Goal: Task Accomplishment & Management: Complete application form

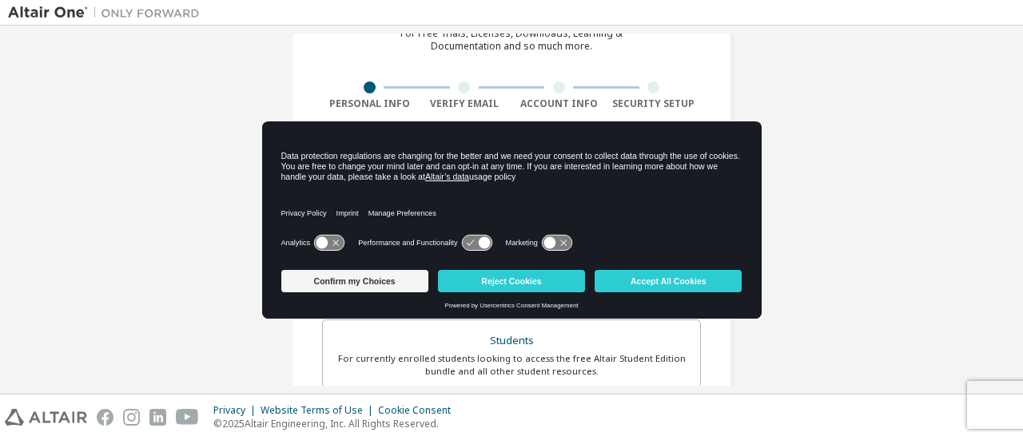
scroll to position [80, 0]
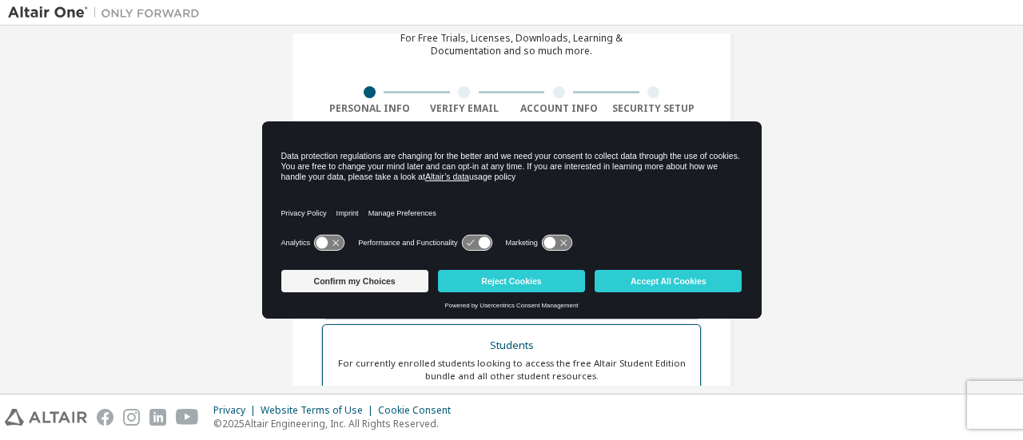
click at [646, 346] on div "Students" at bounding box center [511, 346] width 358 height 22
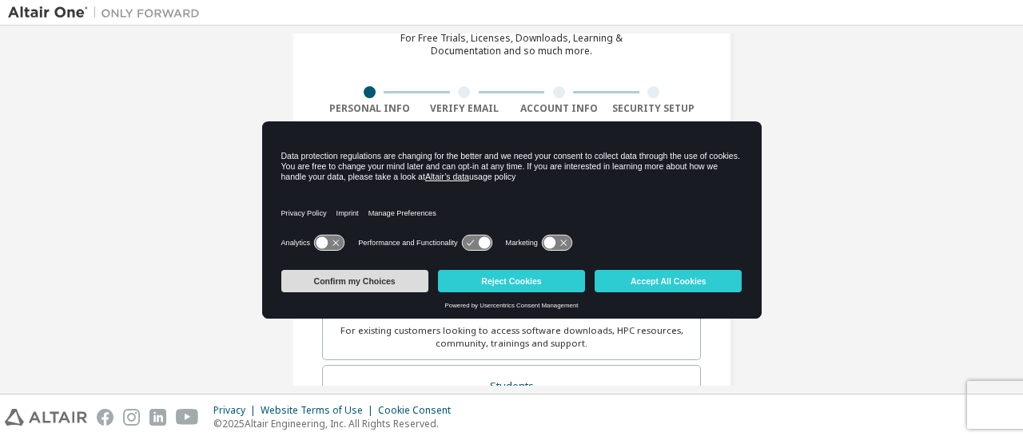
click at [400, 281] on button "Confirm my Choices" at bounding box center [354, 281] width 147 height 22
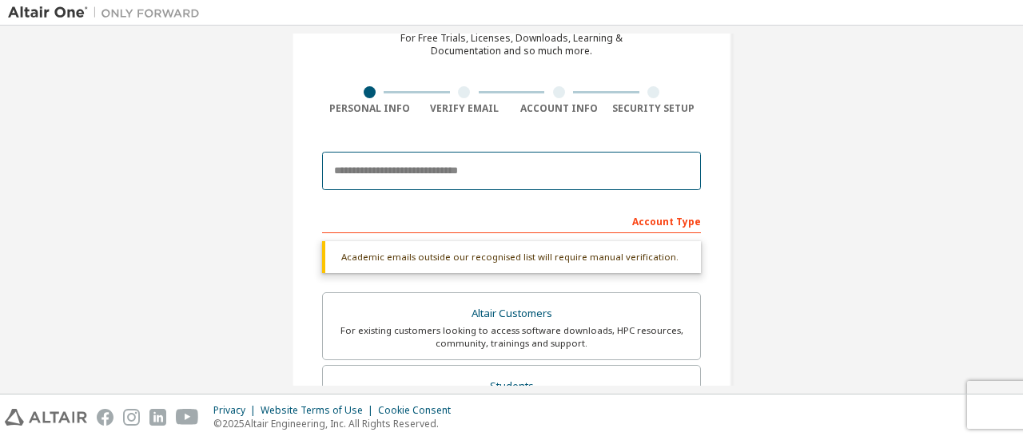
click at [463, 164] on input "email" at bounding box center [511, 171] width 379 height 38
type input "**********"
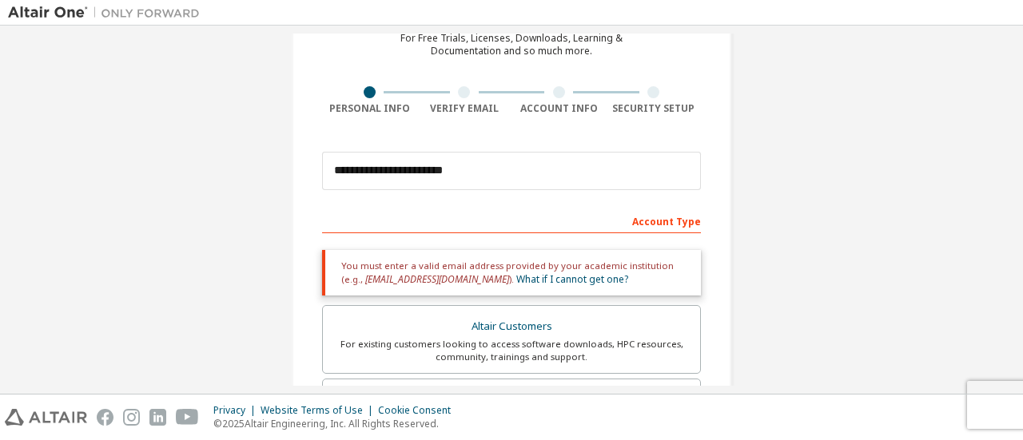
click at [575, 217] on div "Account Type" at bounding box center [511, 221] width 379 height 26
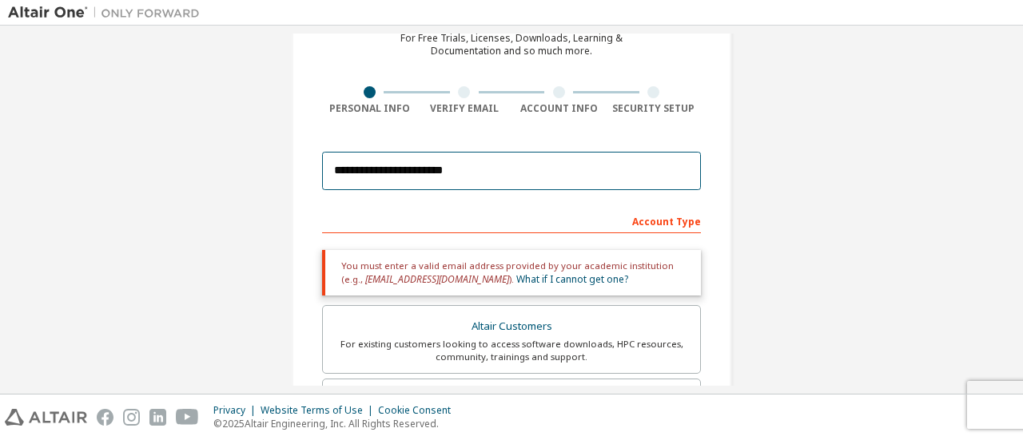
click at [532, 172] on input "**********" at bounding box center [511, 171] width 379 height 38
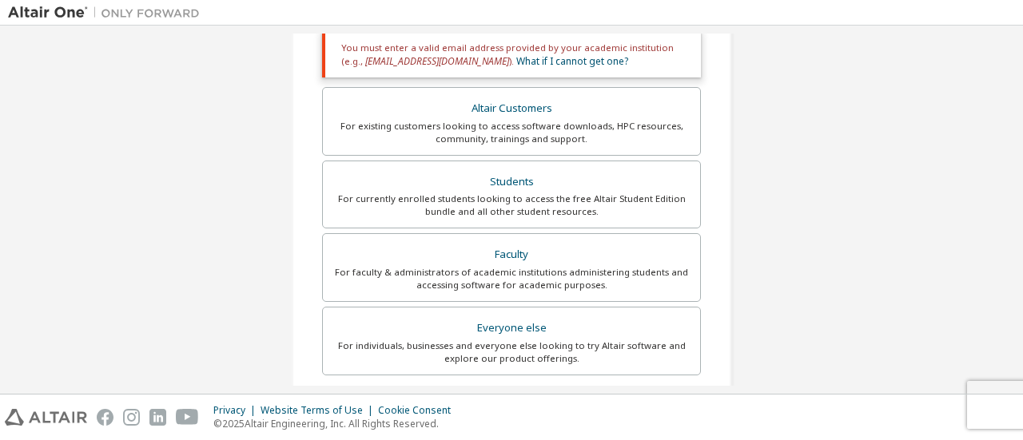
scroll to position [400, 0]
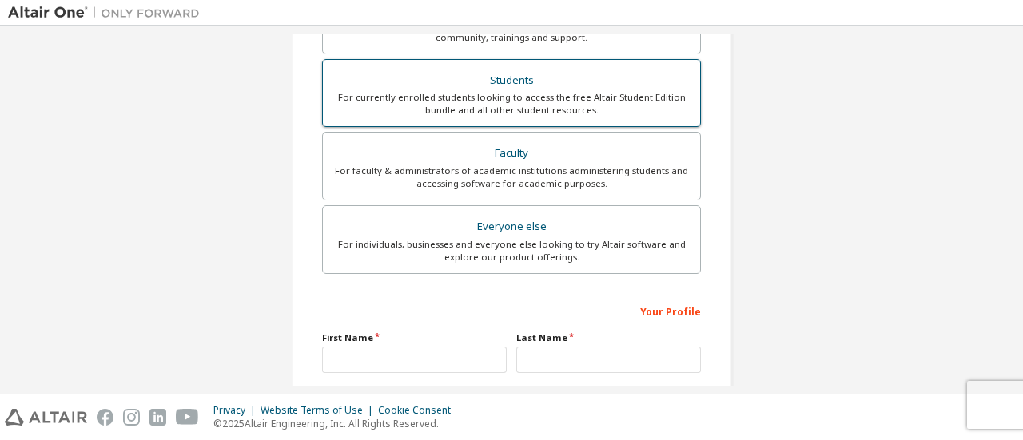
click at [516, 100] on div "For currently enrolled students looking to access the free Altair Student Editi…" at bounding box center [511, 104] width 358 height 26
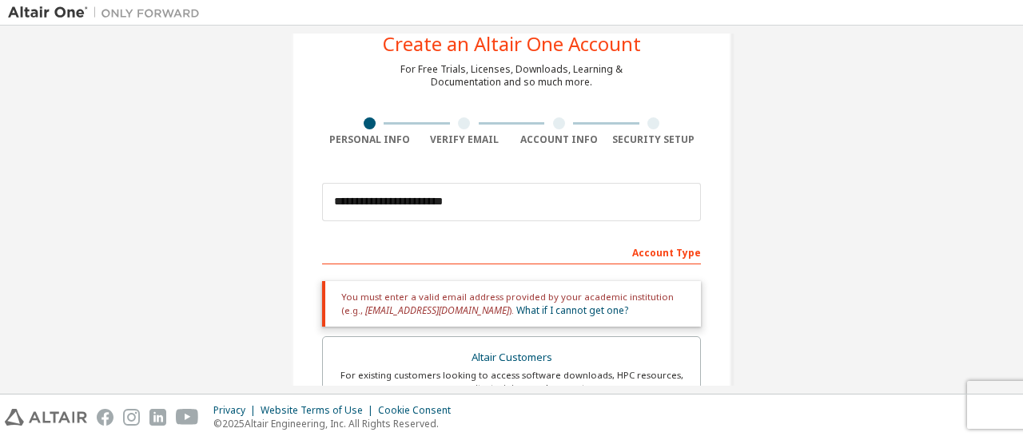
scroll to position [0, 0]
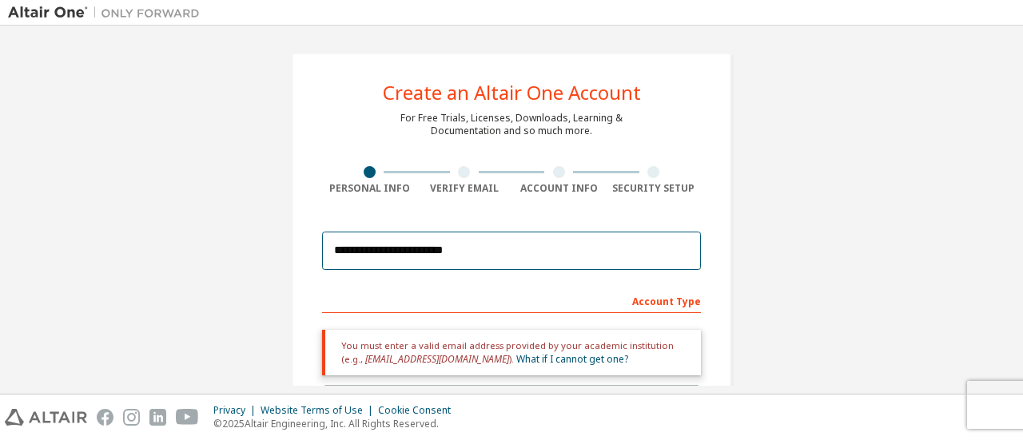
click at [561, 252] on input "**********" at bounding box center [511, 251] width 379 height 38
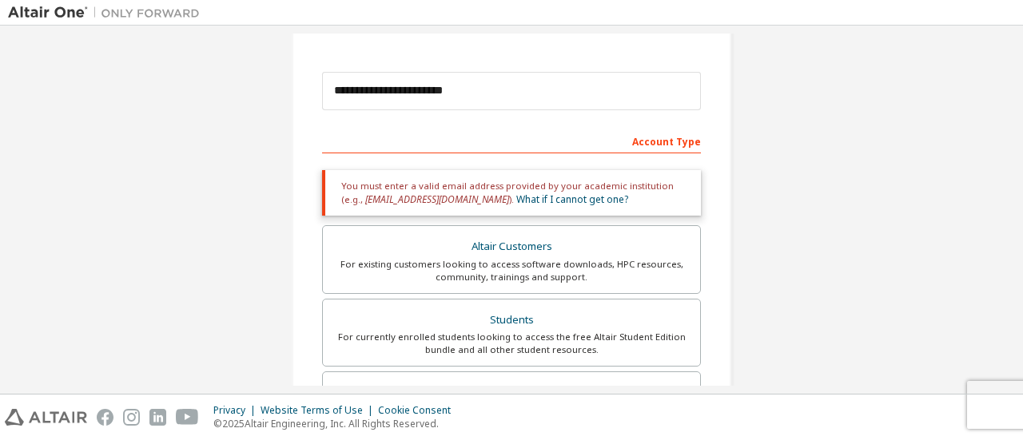
click at [417, 197] on span "[EMAIL_ADDRESS][DOMAIN_NAME]" at bounding box center [437, 200] width 144 height 14
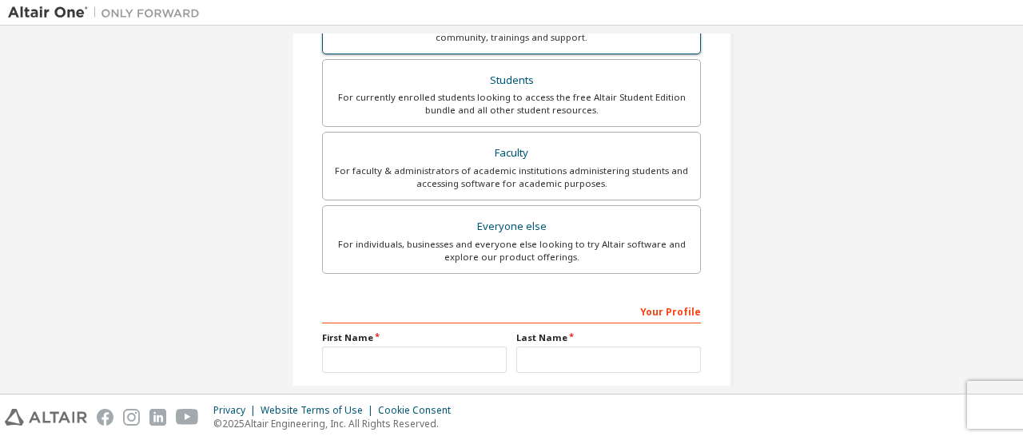
scroll to position [480, 0]
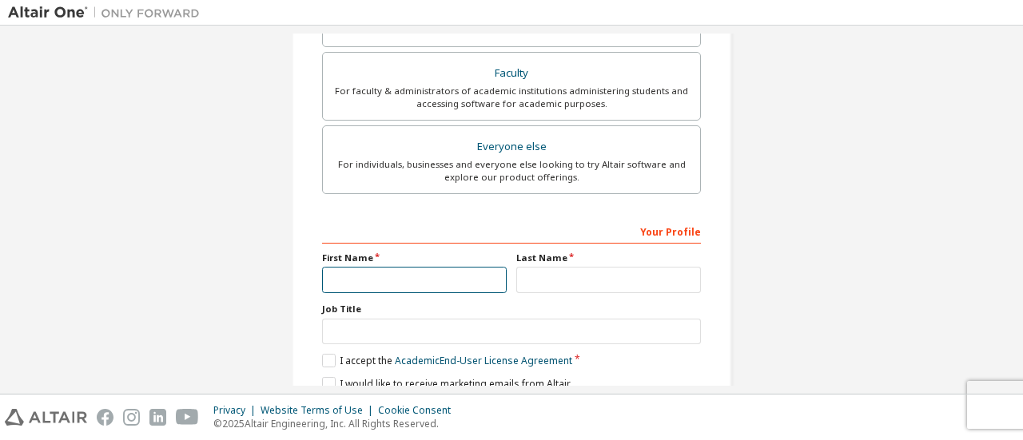
click at [418, 271] on input "text" at bounding box center [414, 280] width 185 height 26
type input "******"
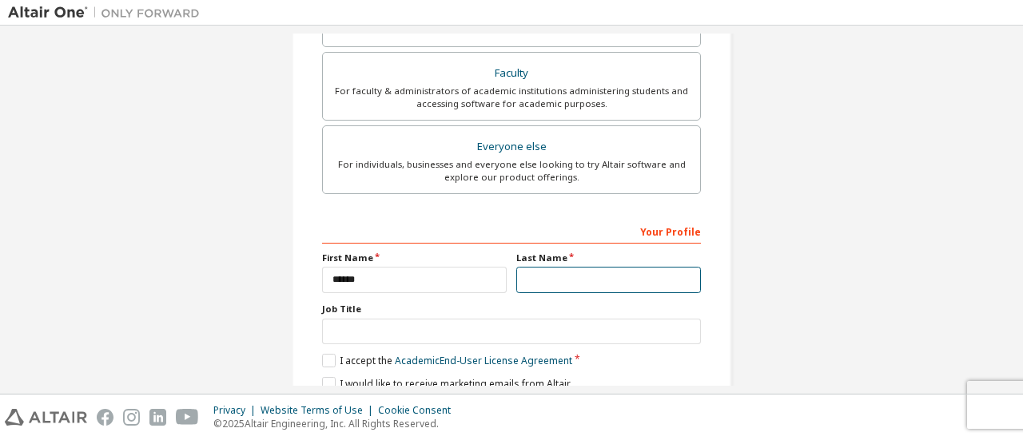
click at [519, 280] on input "text" at bounding box center [608, 280] width 185 height 26
type input "********"
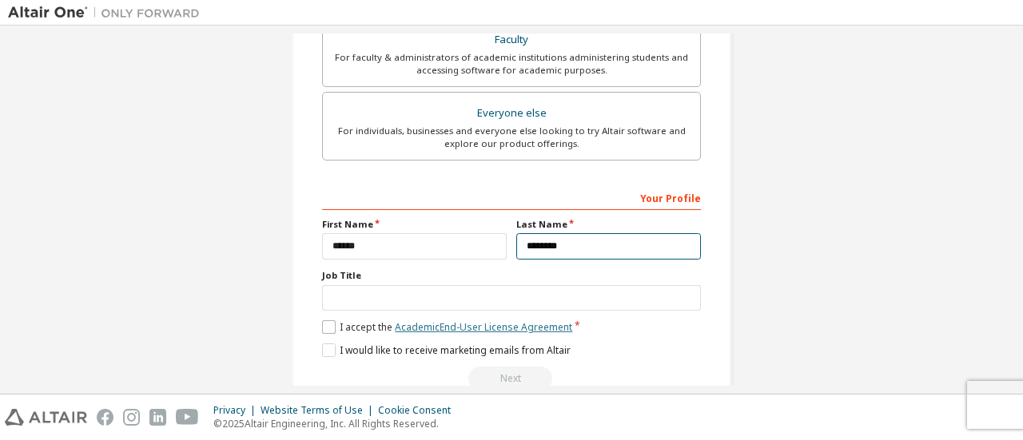
scroll to position [544, 0]
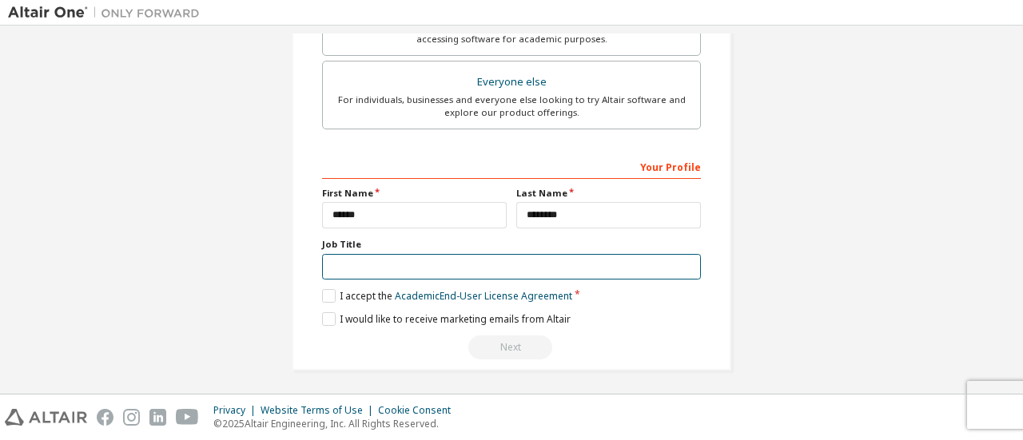
click at [490, 262] on input "text" at bounding box center [511, 267] width 379 height 26
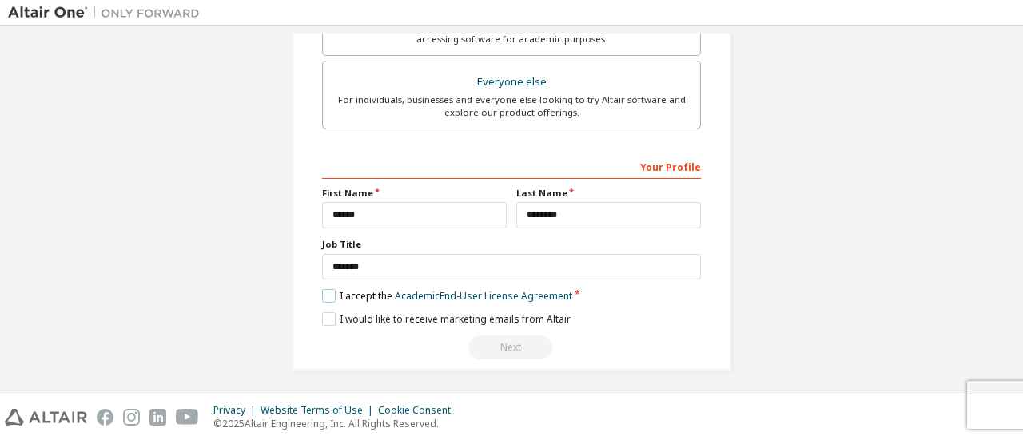
click at [322, 297] on label "I accept the Academic End-User License Agreement" at bounding box center [447, 296] width 250 height 14
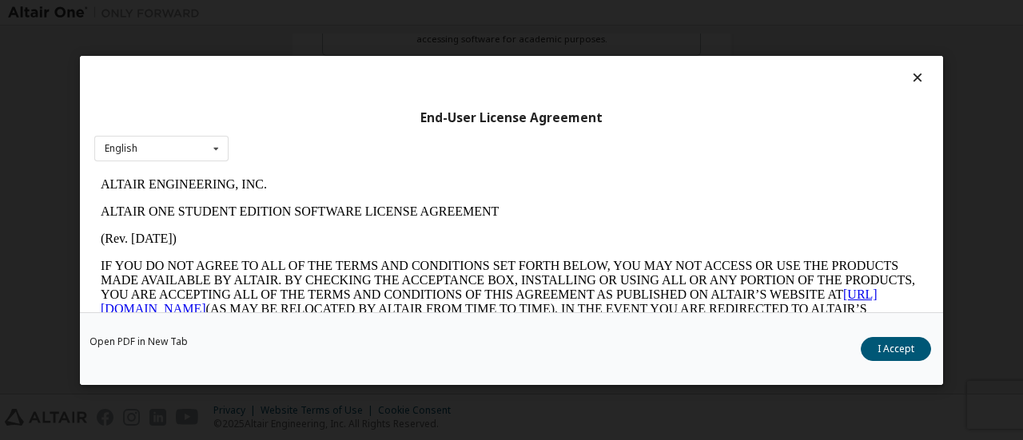
scroll to position [0, 0]
click at [912, 86] on div at bounding box center [511, 81] width 834 height 22
click at [910, 73] on icon at bounding box center [918, 77] width 17 height 14
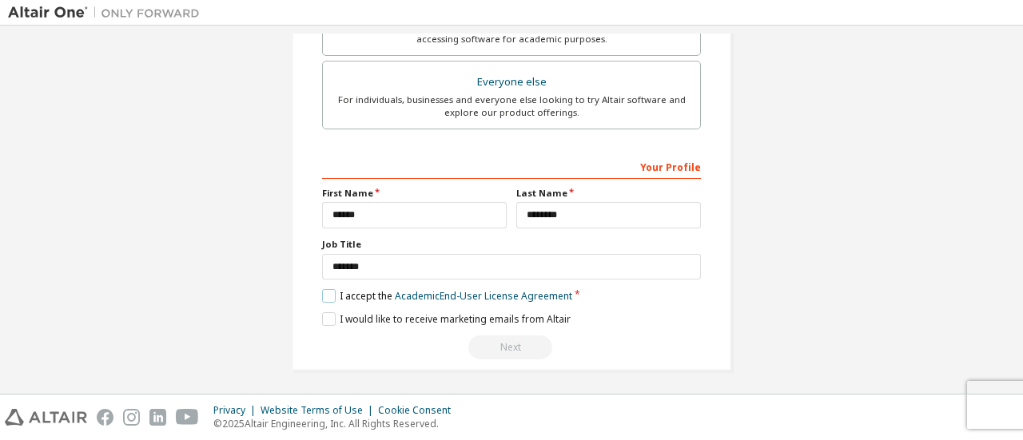
click at [326, 289] on label "I accept the Academic End-User License Agreement" at bounding box center [447, 296] width 250 height 14
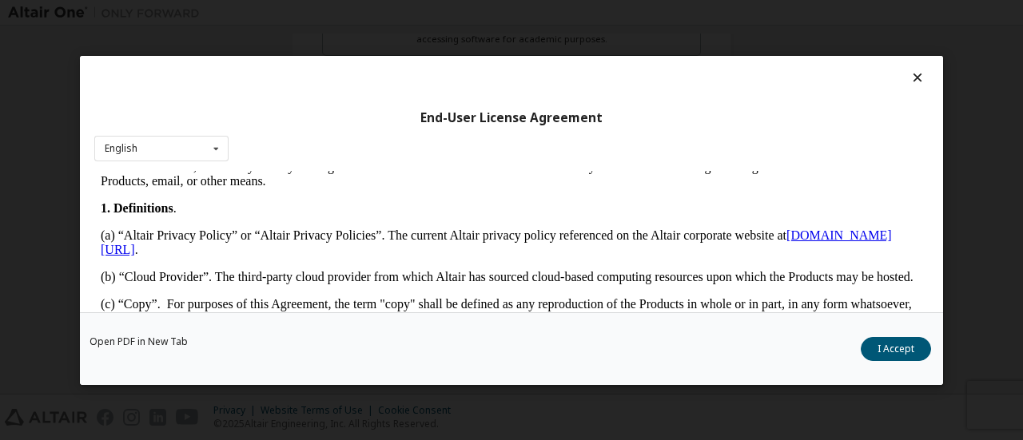
scroll to position [320, 0]
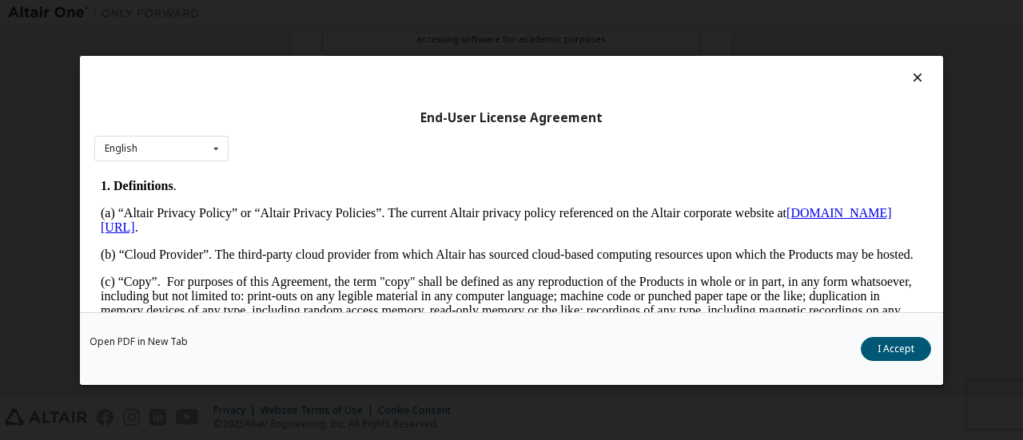
drag, startPoint x: 886, startPoint y: 348, endPoint x: 718, endPoint y: 327, distance: 168.4
click at [883, 348] on button "I Accept" at bounding box center [896, 348] width 70 height 24
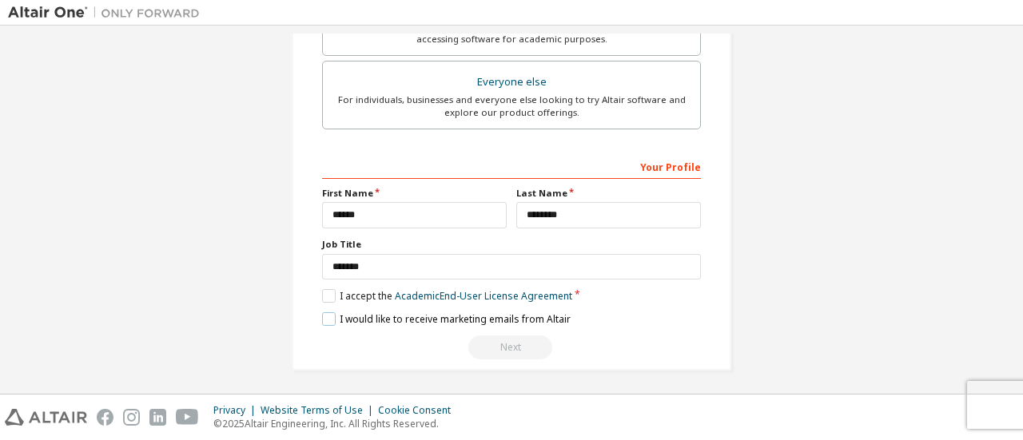
click at [328, 317] on label "I would like to receive marketing emails from Altair" at bounding box center [446, 319] width 249 height 14
click at [497, 344] on div "Next" at bounding box center [511, 348] width 379 height 24
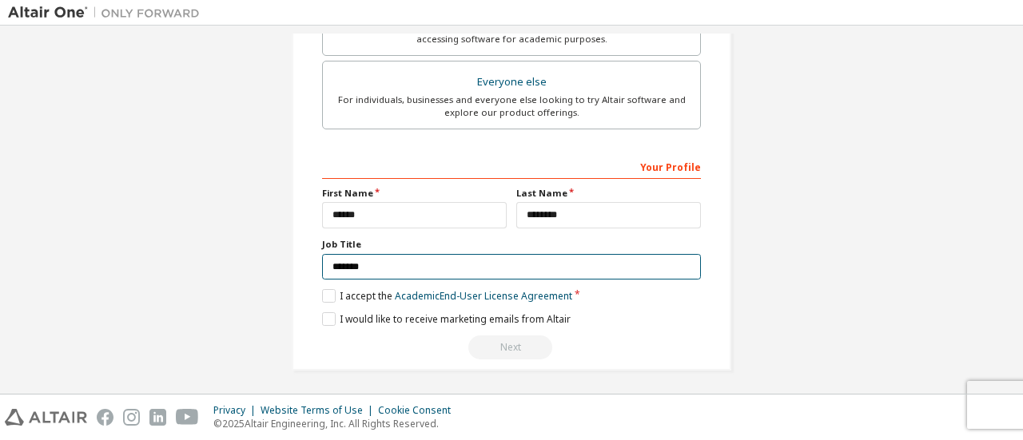
click at [571, 269] on input "*******" at bounding box center [511, 267] width 379 height 26
type input "**********"
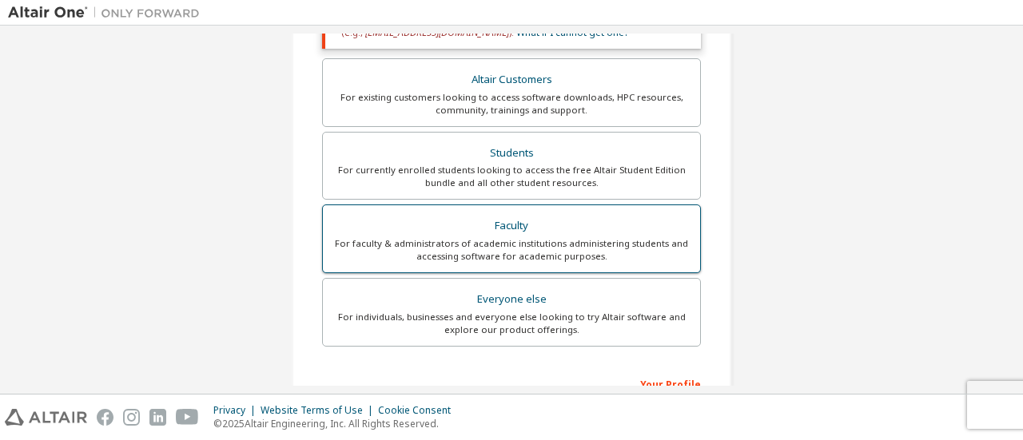
scroll to position [305, 0]
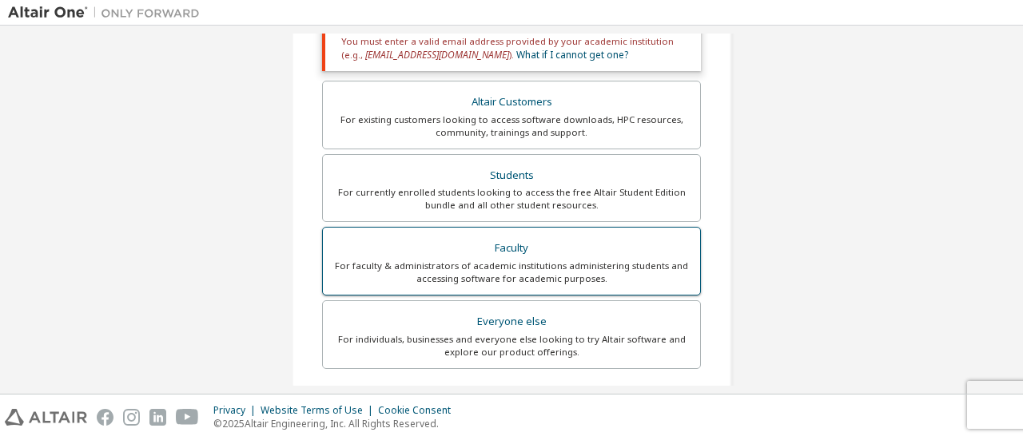
click at [548, 255] on div "Faculty" at bounding box center [511, 248] width 358 height 22
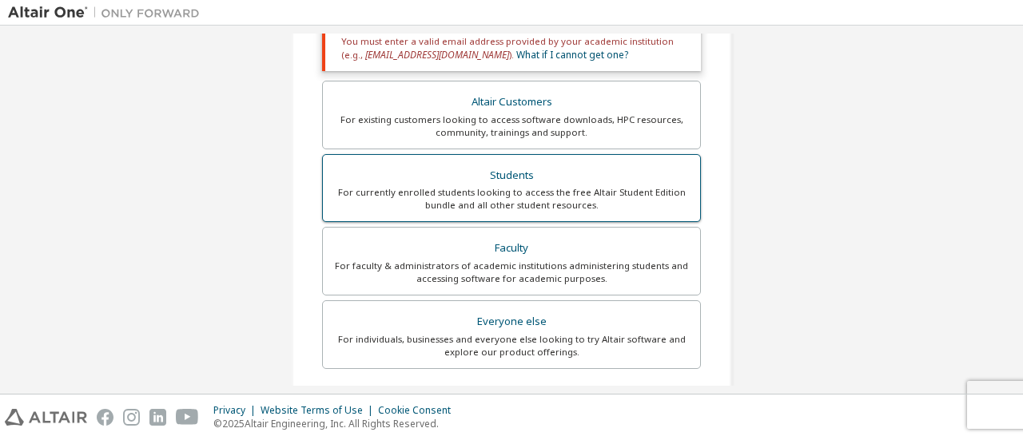
click at [551, 193] on div "For currently enrolled students looking to access the free Altair Student Editi…" at bounding box center [511, 199] width 358 height 26
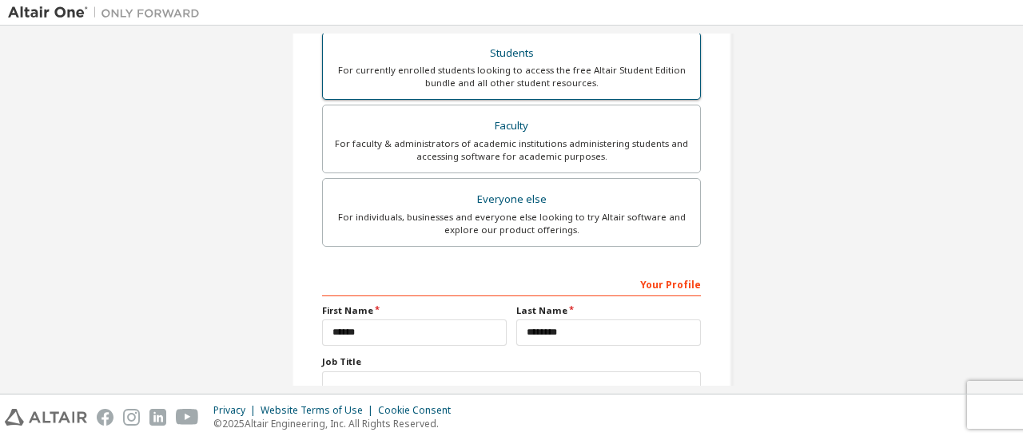
scroll to position [544, 0]
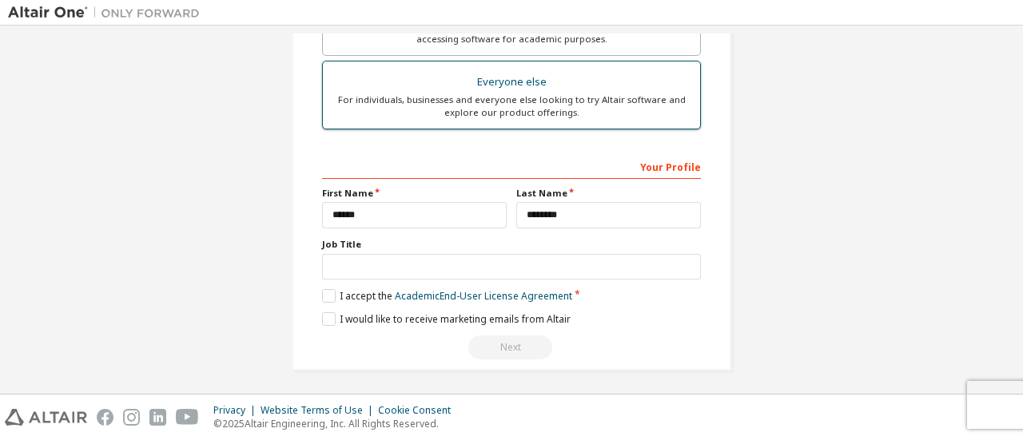
click at [551, 90] on div "Everyone else" at bounding box center [511, 82] width 358 height 22
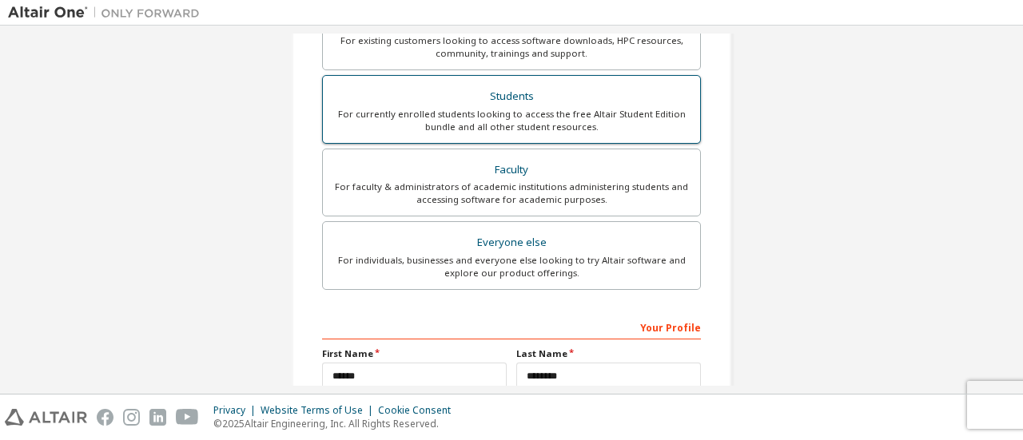
click at [552, 108] on div "For currently enrolled students looking to access the free Altair Student Editi…" at bounding box center [511, 121] width 358 height 26
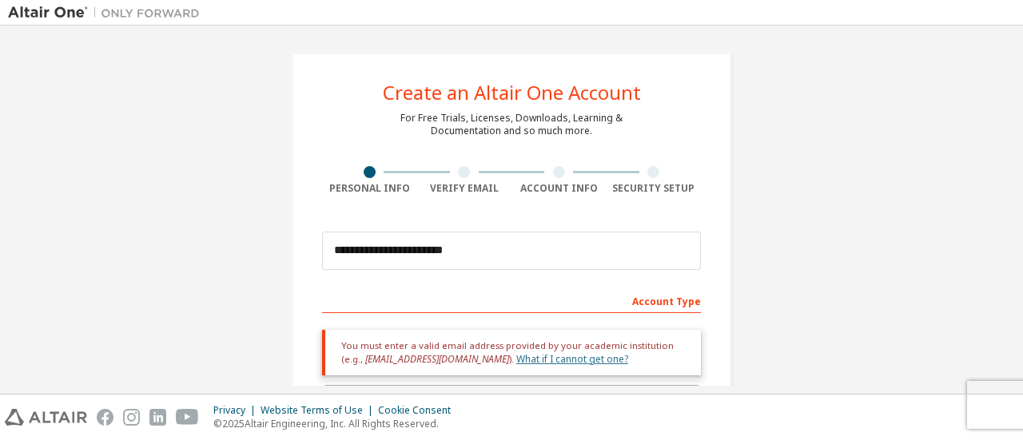
scroll to position [0, 0]
click at [468, 174] on div at bounding box center [464, 172] width 95 height 12
click at [468, 175] on div at bounding box center [464, 172] width 95 height 12
click at [467, 174] on div at bounding box center [464, 172] width 95 height 12
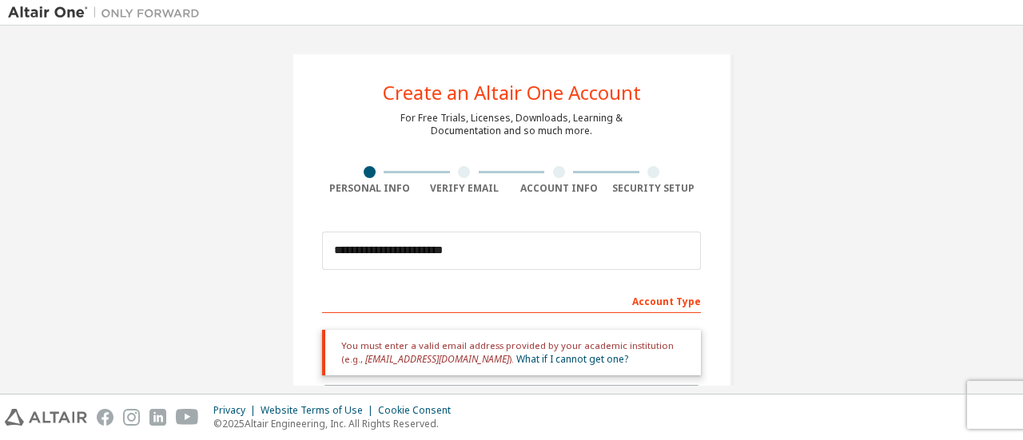
click at [512, 181] on div "Account Info" at bounding box center [558, 180] width 95 height 29
